Goal: Navigation & Orientation: Understand site structure

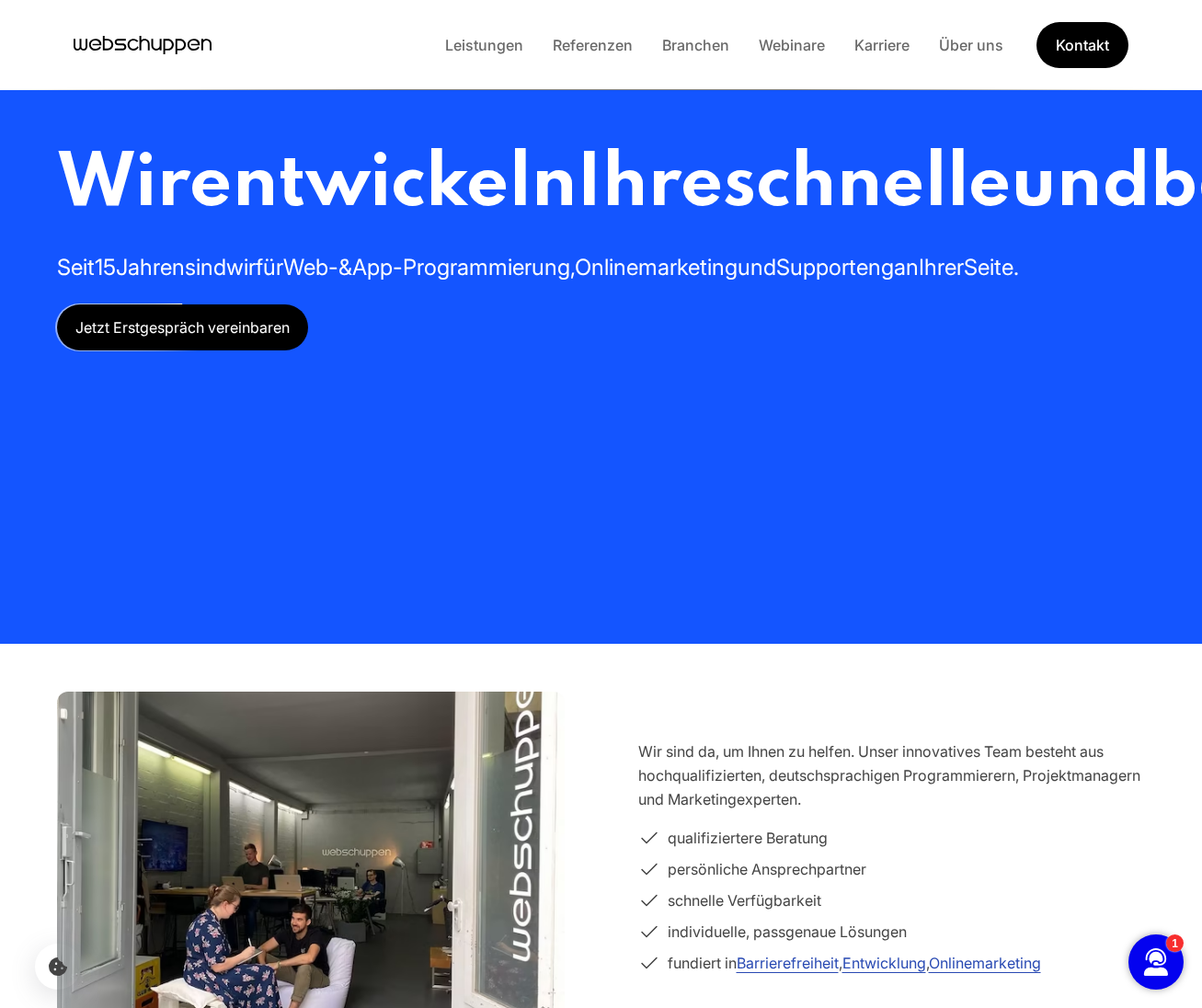
click at [852, 676] on section "Wir sind da, um Ihnen zu helfen. Unser innovatives Team besteht aus hochqualifi…" at bounding box center [601, 861] width 1177 height 398
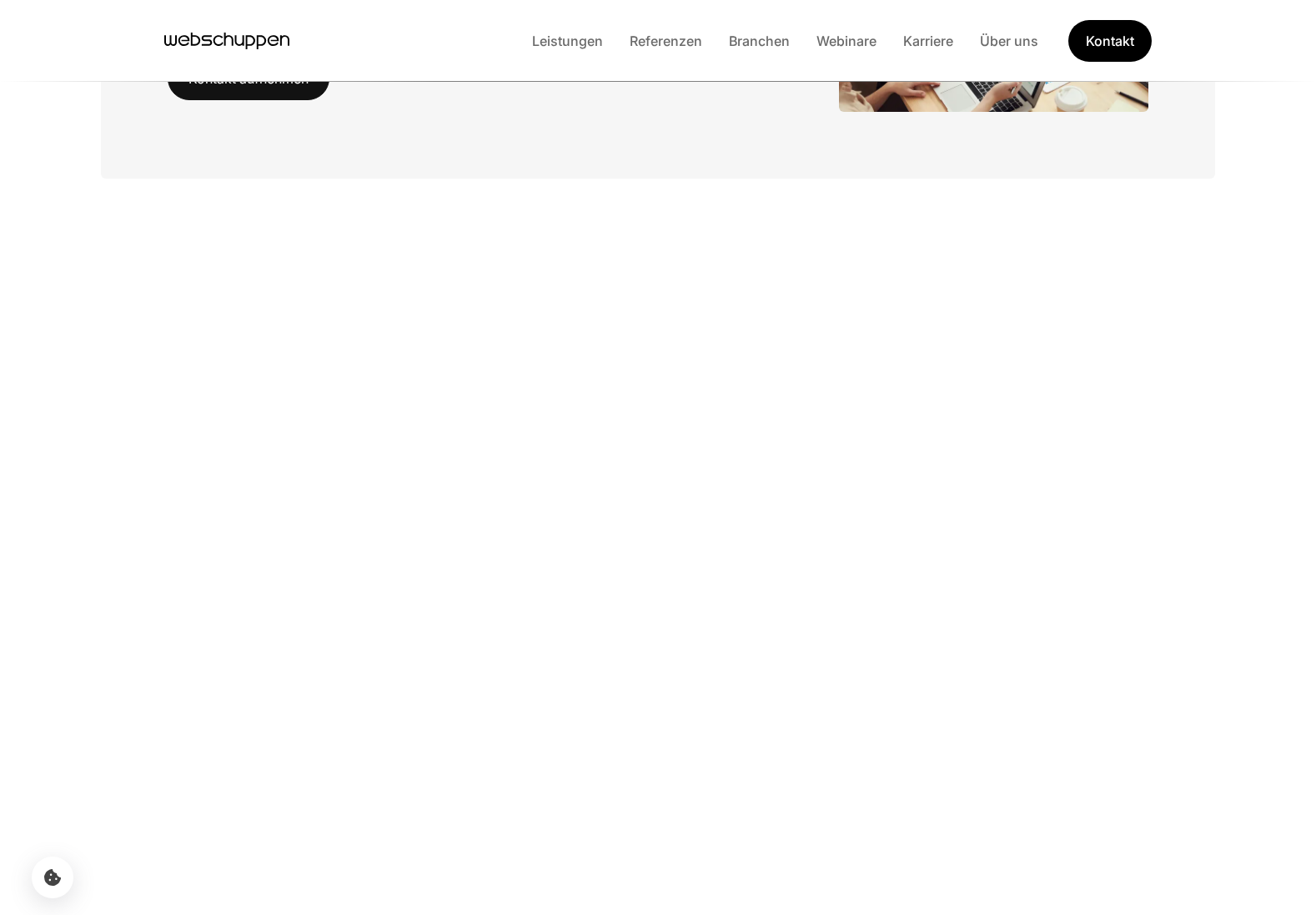
scroll to position [3717, 0]
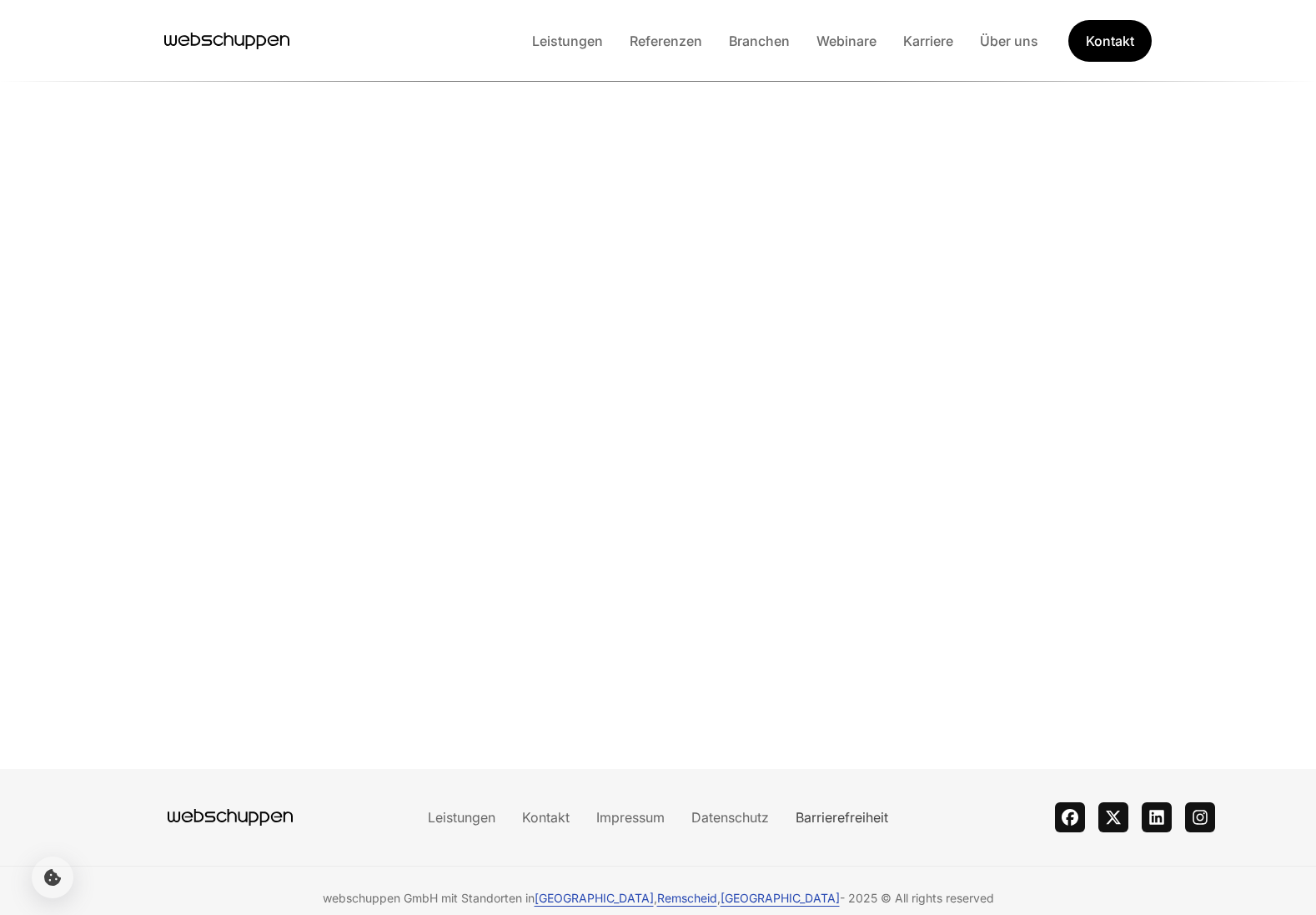
click at [845, 809] on link "Barrierefreiheit" at bounding box center [842, 818] width 119 height 17
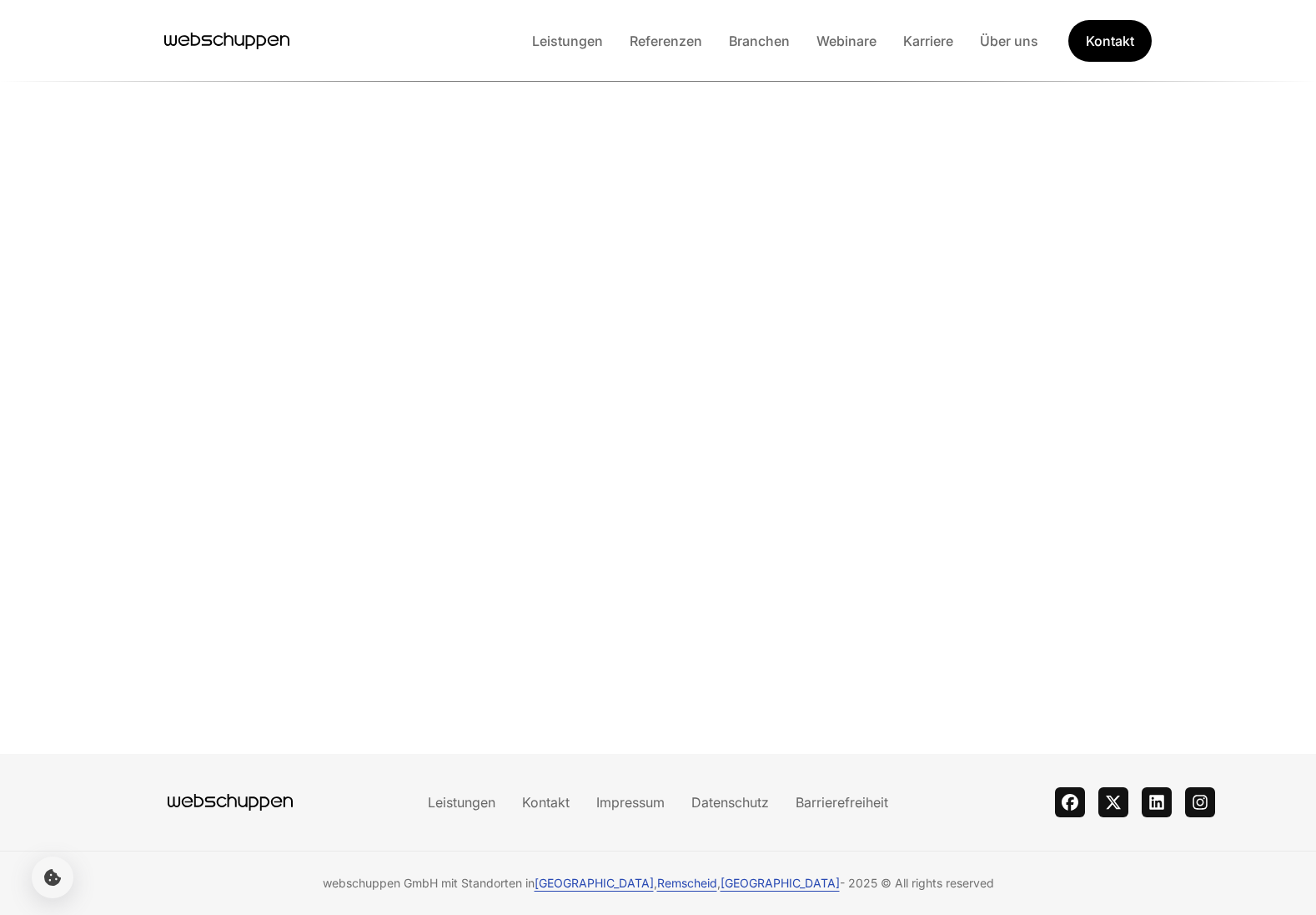
scroll to position [0, 0]
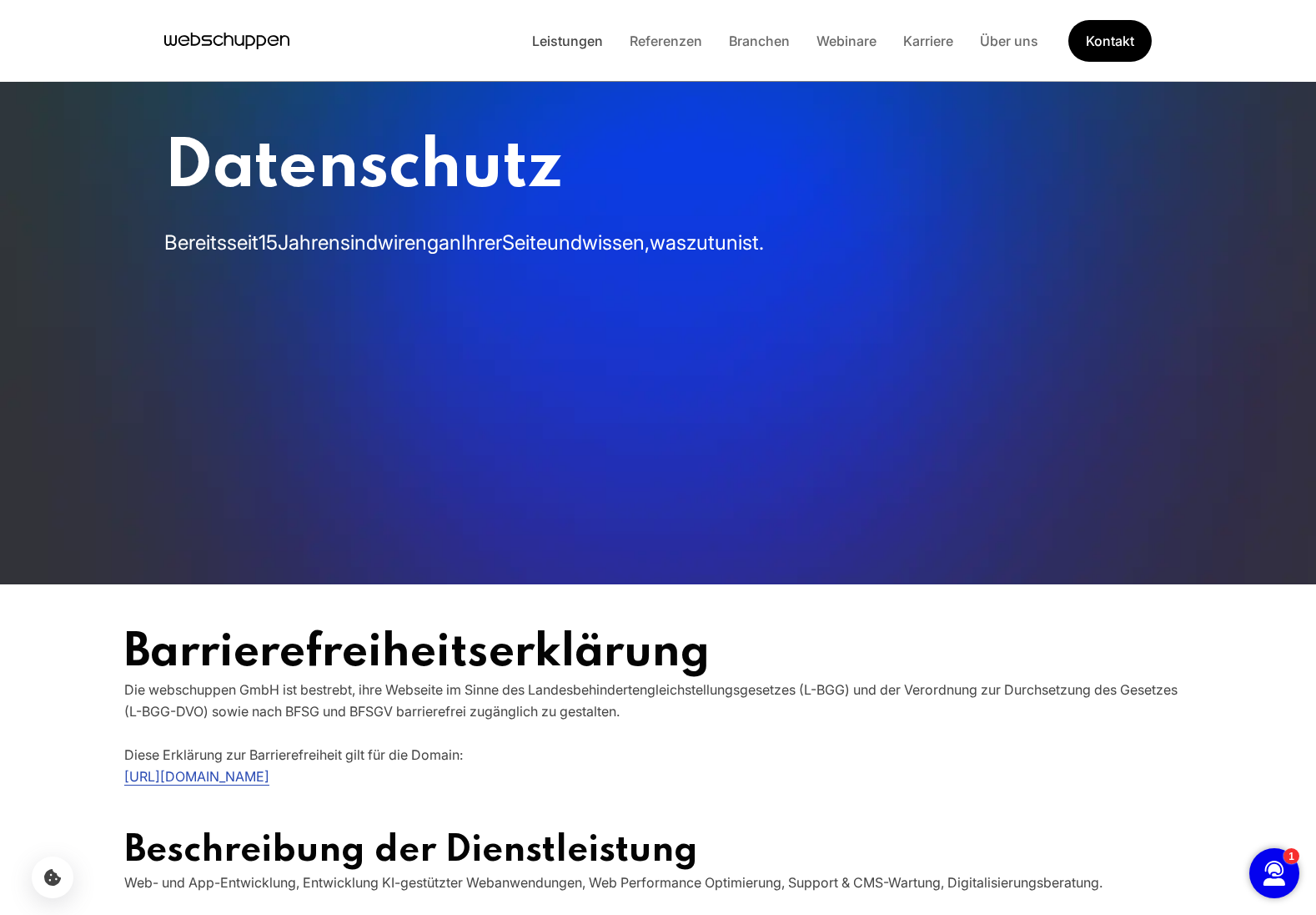
click at [558, 40] on link "Leistungen" at bounding box center [567, 41] width 97 height 17
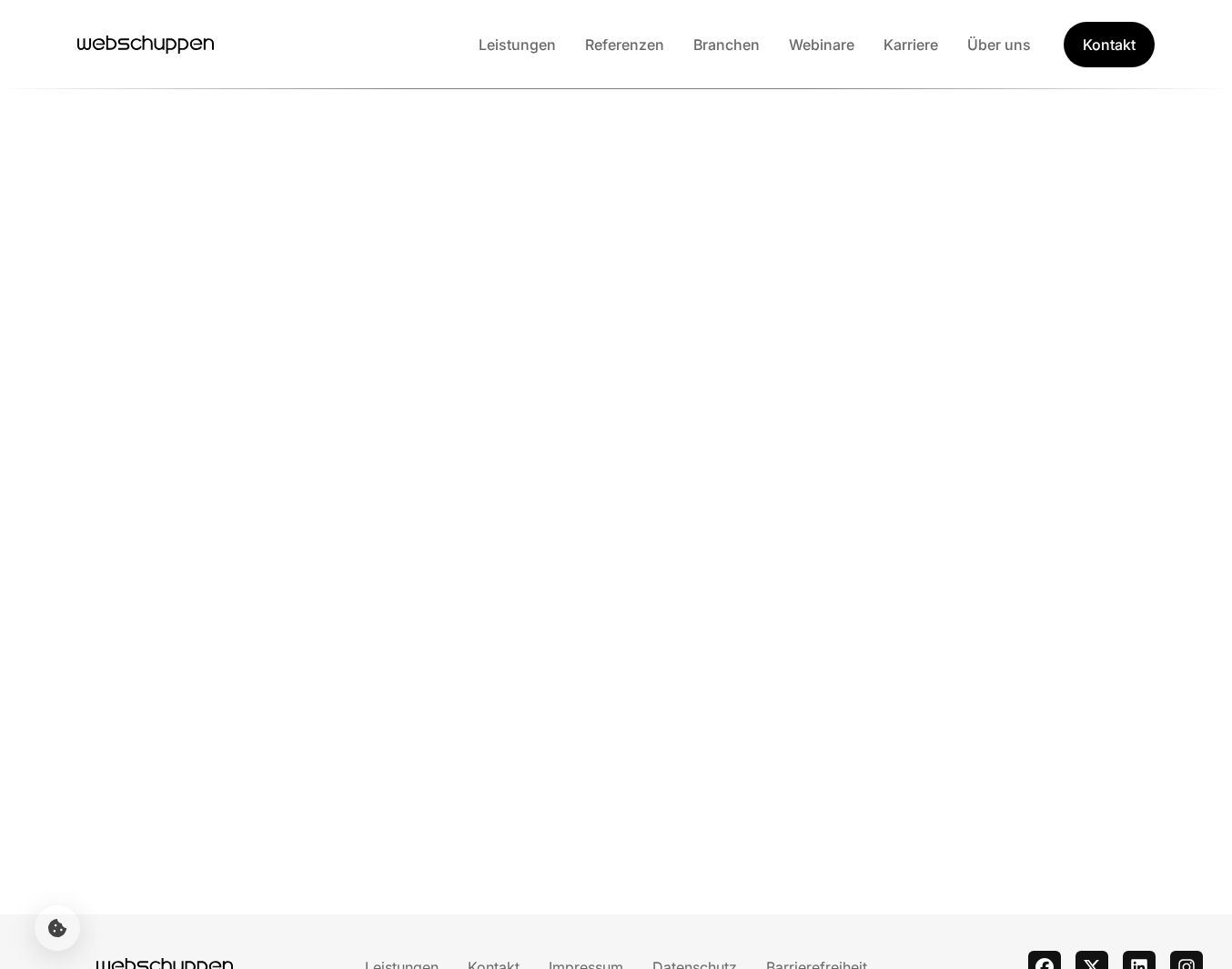
scroll to position [4095, 0]
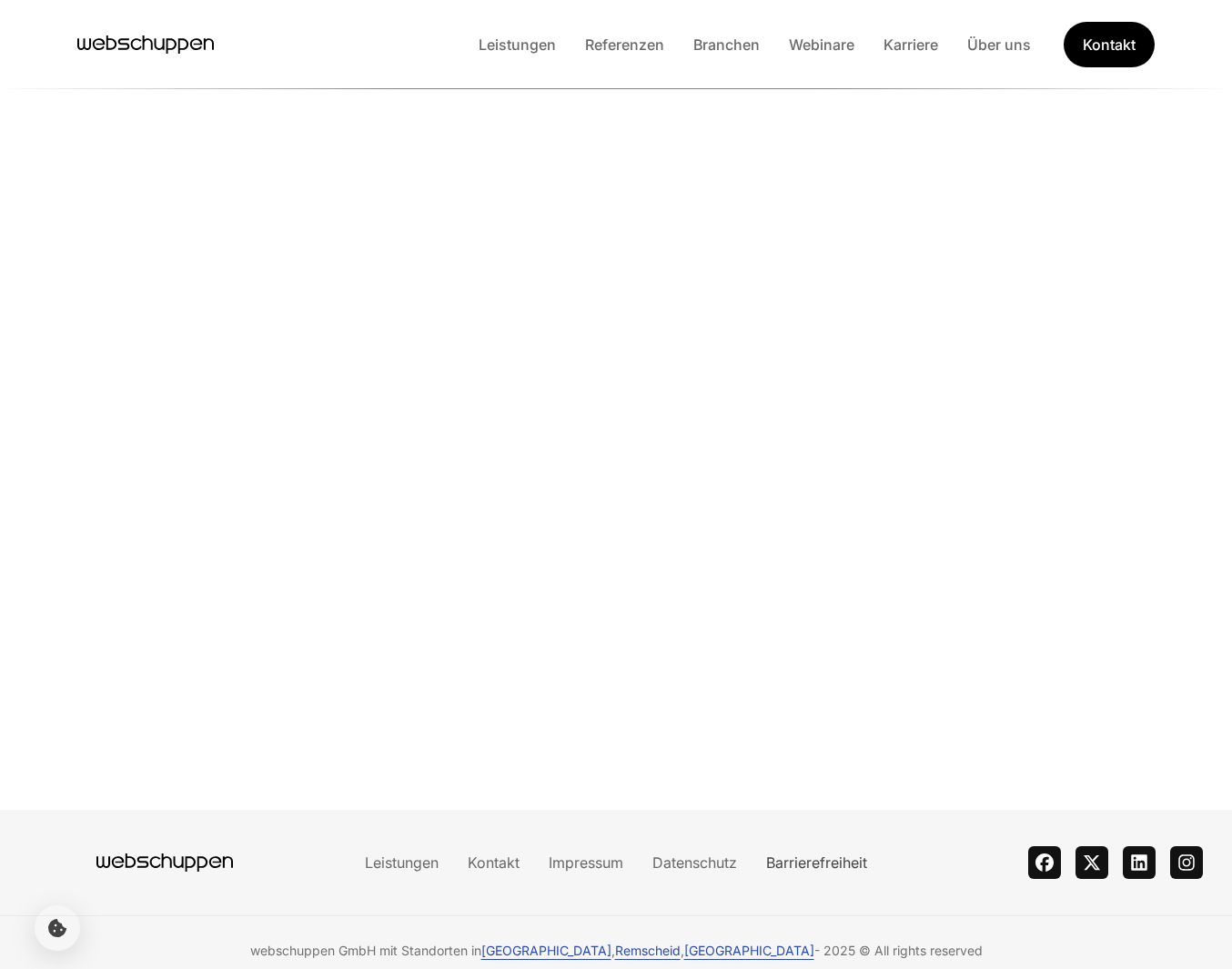
click at [805, 854] on link "Barrierefreiheit" at bounding box center [816, 863] width 130 height 18
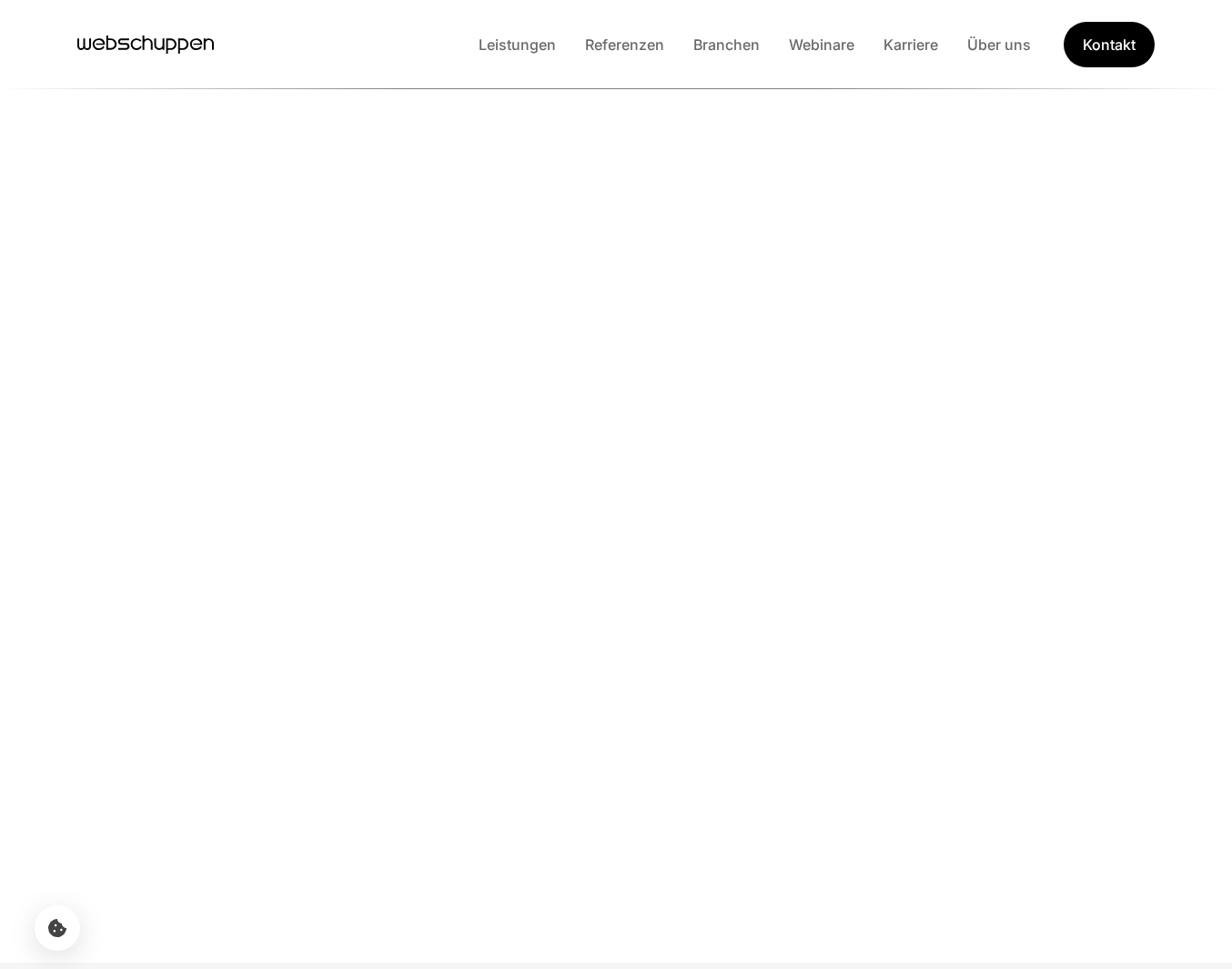
scroll to position [2755, 0]
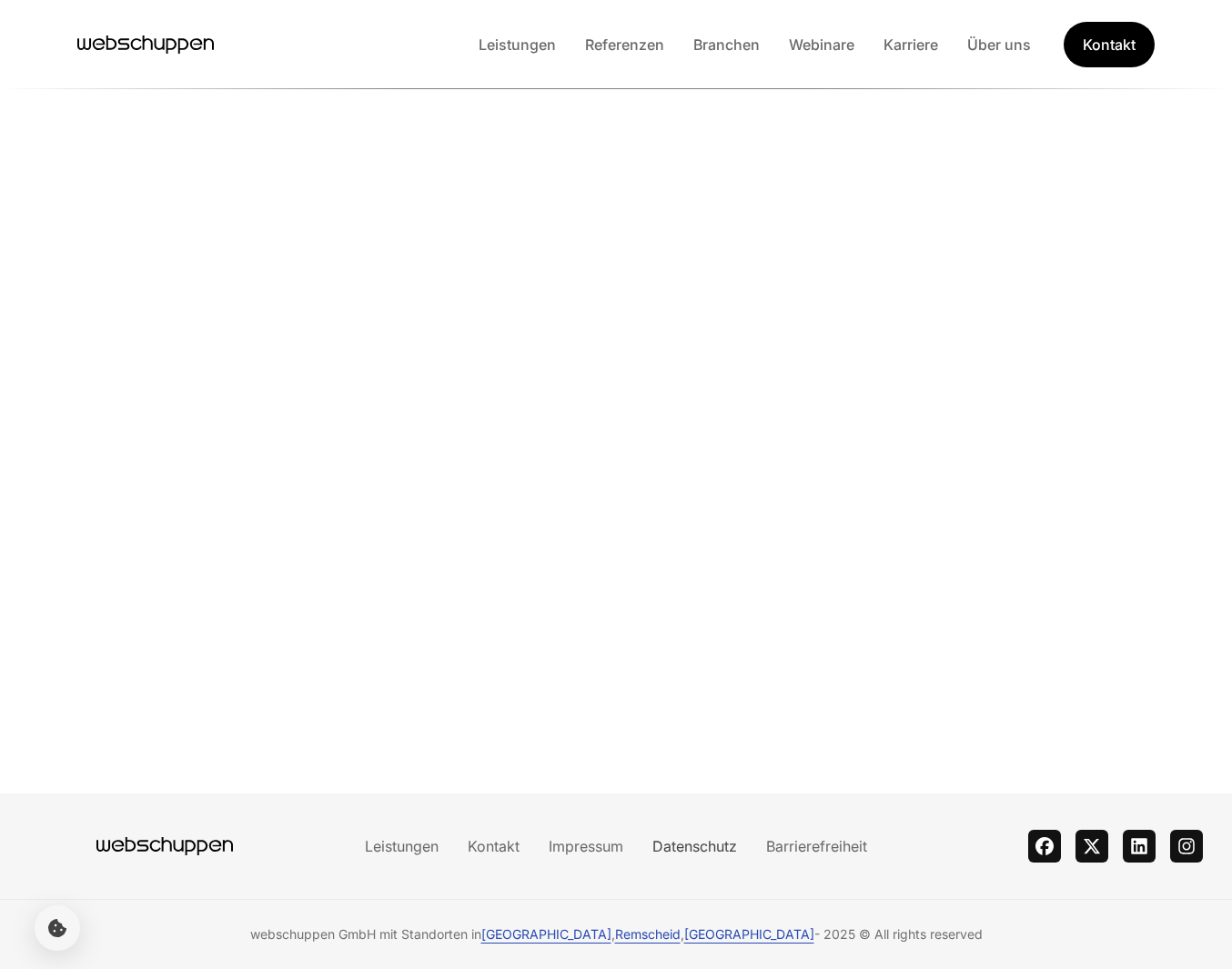
click at [714, 842] on link "Datenschutz" at bounding box center [695, 846] width 114 height 18
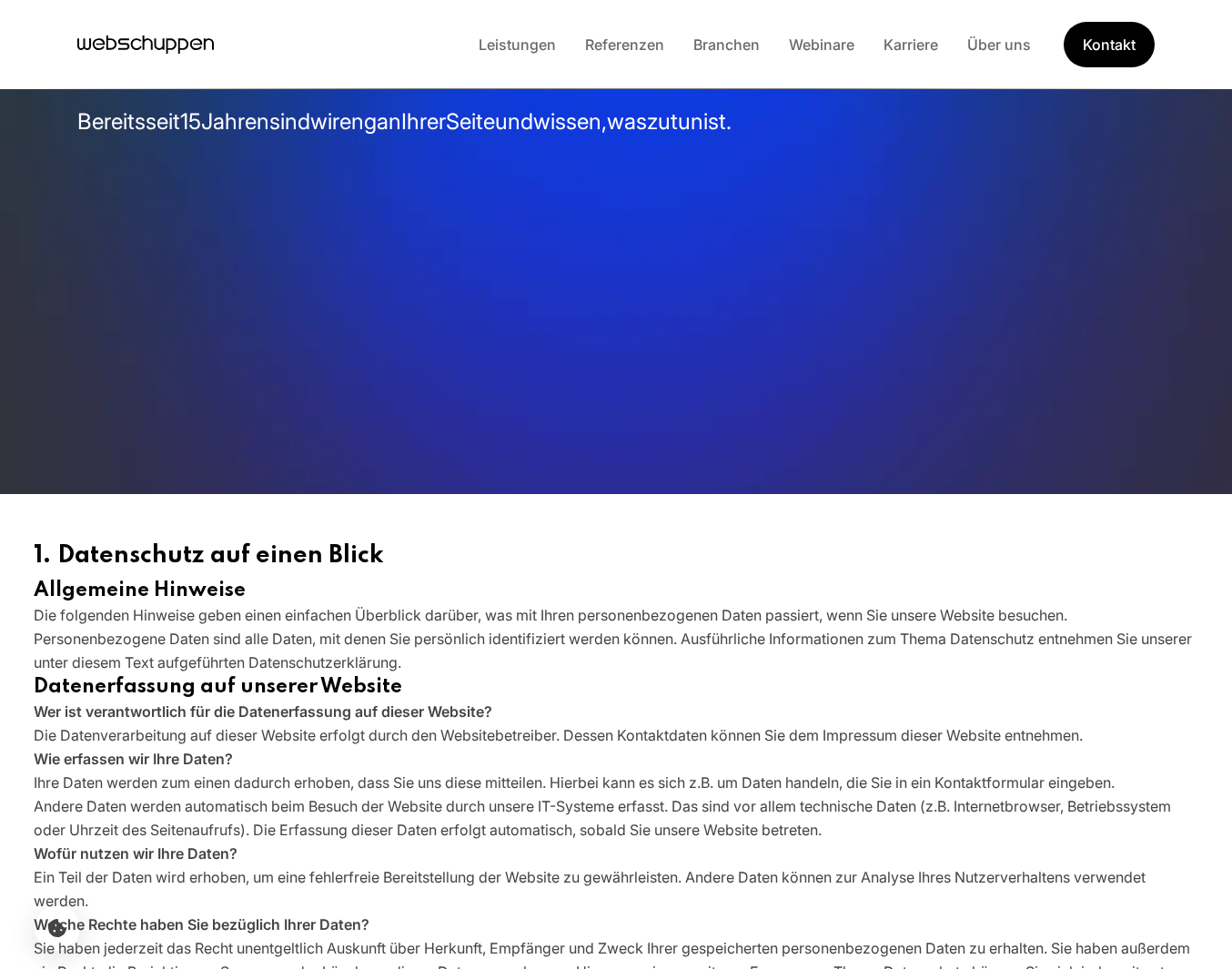
scroll to position [0, 0]
